Goal: Information Seeking & Learning: Learn about a topic

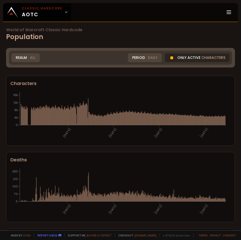
click at [188, 59] on div "Only active characters" at bounding box center [197, 57] width 65 height 9
click at [149, 58] on span "Daily" at bounding box center [153, 57] width 10 height 5
click at [139, 58] on div "Period Daily" at bounding box center [145, 57] width 34 height 9
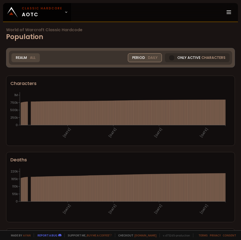
click at [151, 57] on span "Daily" at bounding box center [153, 57] width 10 height 5
click at [135, 80] on div "Weekly" at bounding box center [136, 78] width 25 height 8
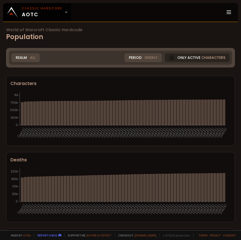
click at [192, 57] on div "Only active characters" at bounding box center [197, 57] width 65 height 9
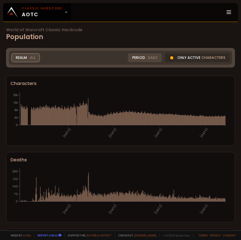
click at [33, 58] on span "All" at bounding box center [33, 57] width 6 height 5
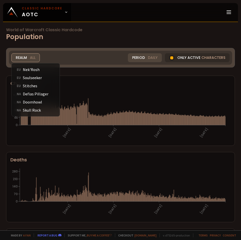
click at [33, 58] on span "All" at bounding box center [33, 57] width 6 height 5
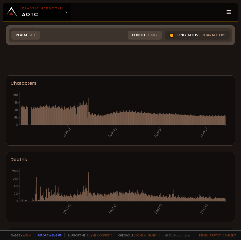
scroll to position [127, 0]
